Goal: Transaction & Acquisition: Purchase product/service

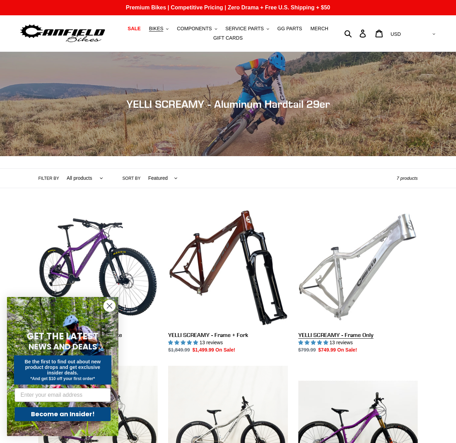
click at [343, 277] on link "YELLI SCREAMY - Frame Only" at bounding box center [357, 280] width 119 height 146
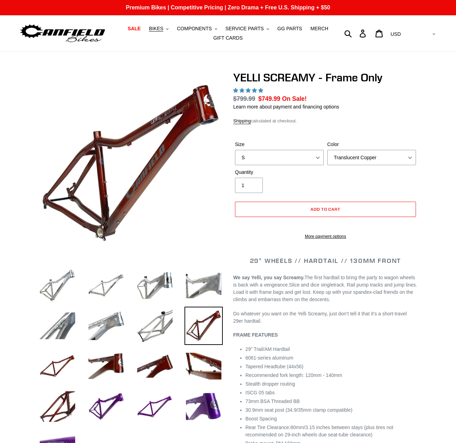
select select "highest-rating"
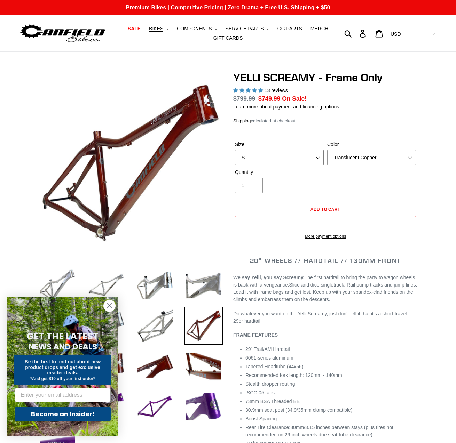
click at [318, 158] on select "S M L XL" at bounding box center [279, 157] width 89 height 15
drag, startPoint x: 317, startPoint y: 160, endPoint x: 302, endPoint y: 187, distance: 31.2
click at [302, 187] on form "Size S M L XL Color Translucent Copper Purple Haze Raw S / Translucent Copper S…" at bounding box center [325, 188] width 184 height 117
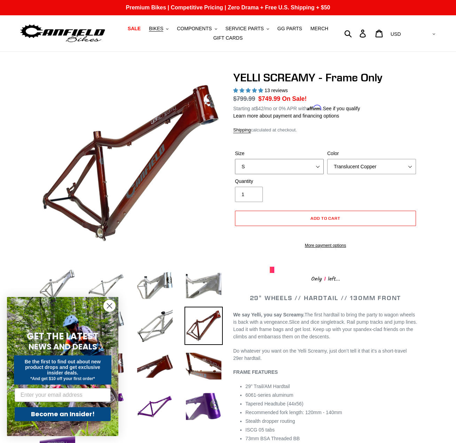
select select "L"
click at [235, 159] on select "S M L XL" at bounding box center [279, 166] width 89 height 15
click at [409, 166] on select "Translucent Copper Purple Haze Raw" at bounding box center [371, 166] width 89 height 15
drag, startPoint x: 409, startPoint y: 166, endPoint x: 375, endPoint y: 188, distance: 39.7
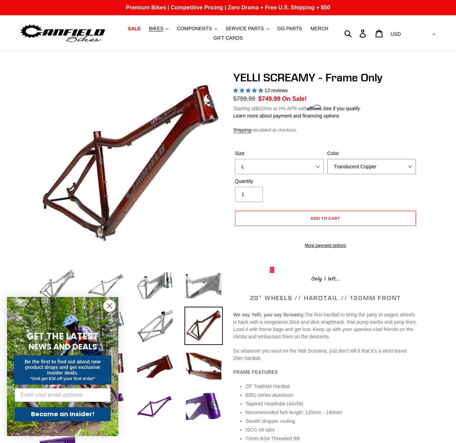
click at [375, 188] on form "Size S M L XL Color Translucent Copper Purple Haze Raw S / Translucent Copper S…" at bounding box center [325, 197] width 184 height 117
click at [327, 159] on select "Translucent Copper Purple Haze Raw" at bounding box center [371, 166] width 89 height 15
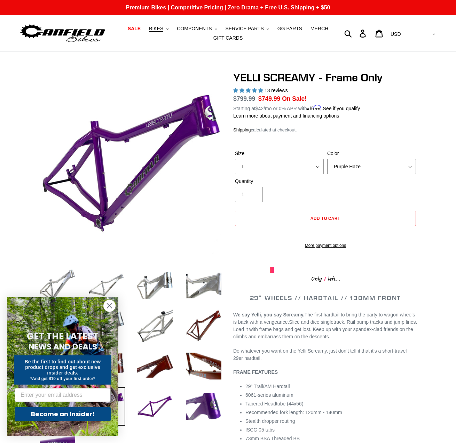
click at [407, 167] on select "Translucent Copper Purple Haze Raw" at bounding box center [371, 166] width 89 height 15
click at [327, 159] on select "Translucent Copper Purple Haze Raw" at bounding box center [371, 166] width 89 height 15
click at [375, 195] on div "Quantity 1" at bounding box center [325, 192] width 184 height 28
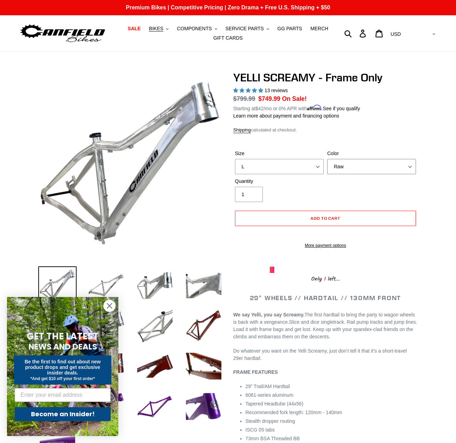
click at [409, 166] on select "Translucent Copper Purple Haze Raw" at bounding box center [371, 166] width 89 height 15
click at [327, 159] on select "Translucent Copper Purple Haze Raw" at bounding box center [371, 166] width 89 height 15
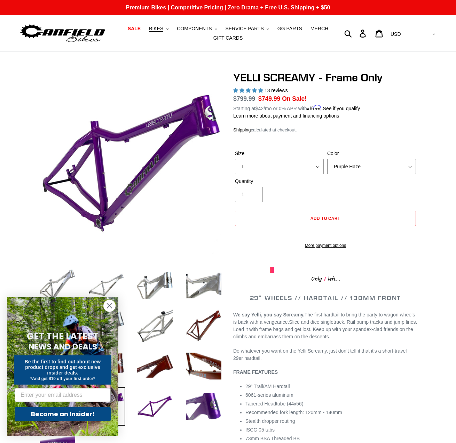
click at [412, 168] on select "Translucent Copper Purple Haze Raw" at bounding box center [371, 166] width 89 height 15
select select "Translucent Copper"
click at [327, 159] on select "Translucent Copper Purple Haze Raw" at bounding box center [371, 166] width 89 height 15
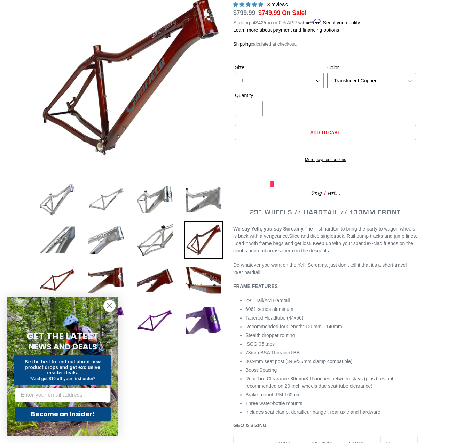
scroll to position [95, 0]
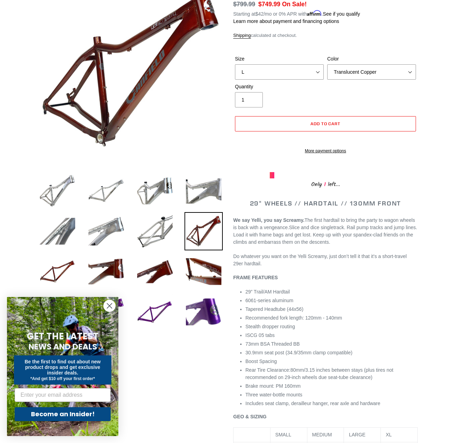
click at [455, 89] on div at bounding box center [228, 414] width 456 height 877
click at [455, 90] on div at bounding box center [228, 414] width 456 height 877
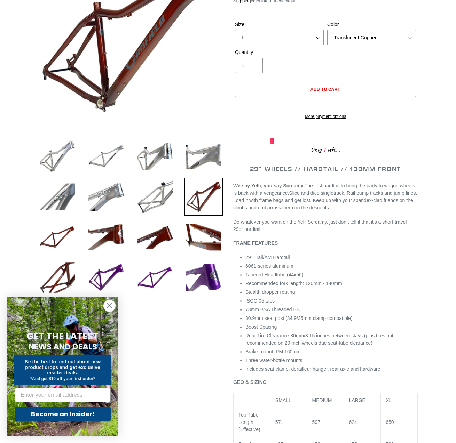
scroll to position [0, 0]
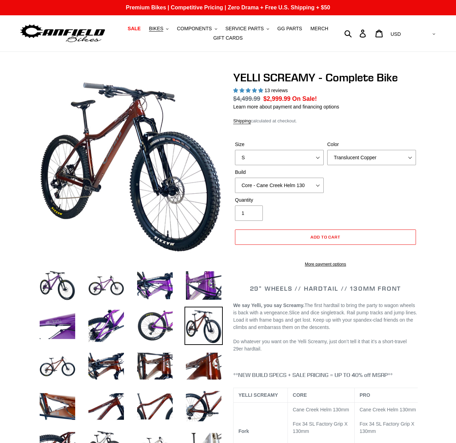
select select "highest-rating"
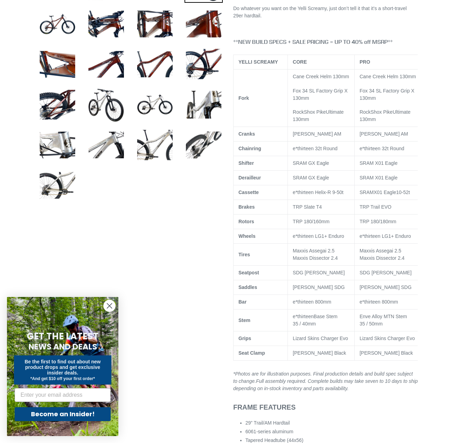
scroll to position [355, 0]
